Goal: Information Seeking & Learning: Learn about a topic

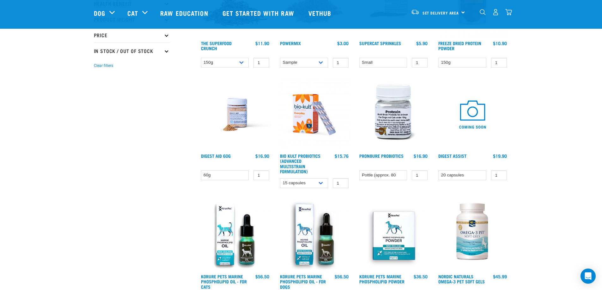
scroll to position [126, 0]
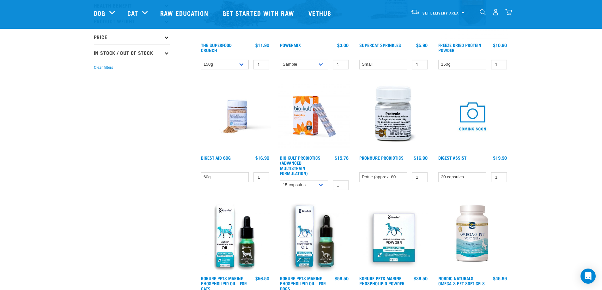
click at [402, 136] on img at bounding box center [394, 117] width 72 height 72
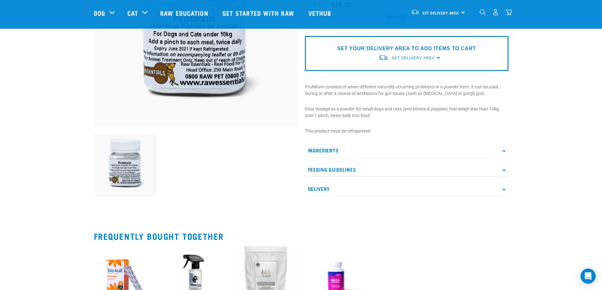
scroll to position [126, 0]
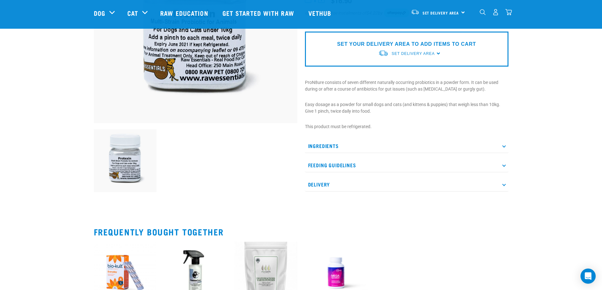
click at [399, 148] on p "Ingredients" at bounding box center [406, 146] width 203 height 14
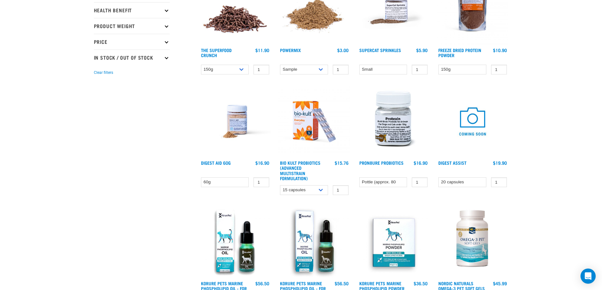
click at [249, 28] on img at bounding box center [235, 9] width 72 height 72
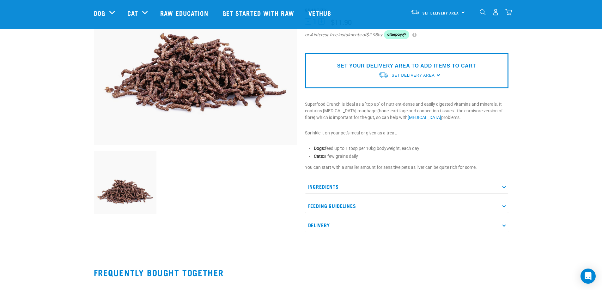
scroll to position [126, 0]
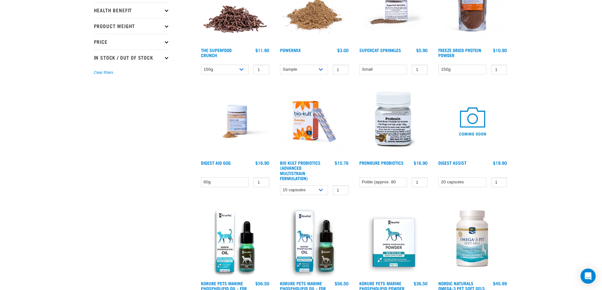
click at [317, 28] on img at bounding box center [314, 9] width 72 height 72
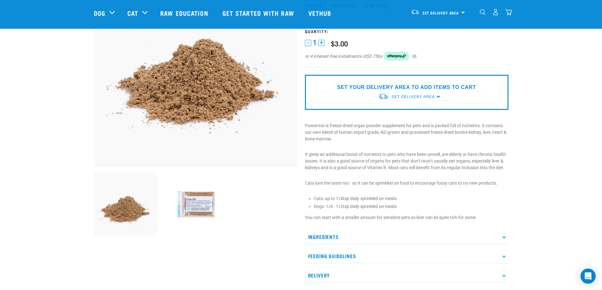
scroll to position [95, 0]
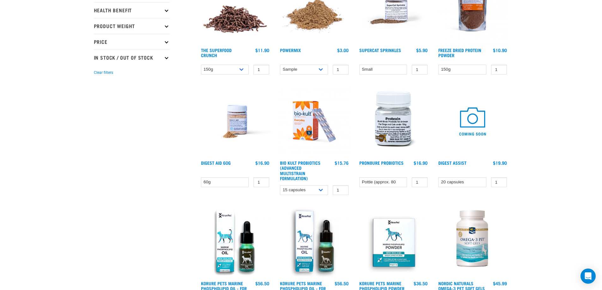
click at [237, 129] on img at bounding box center [235, 122] width 72 height 72
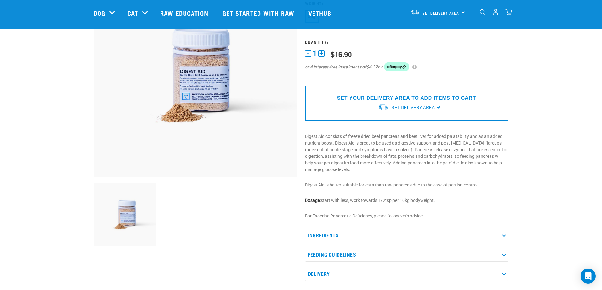
scroll to position [95, 0]
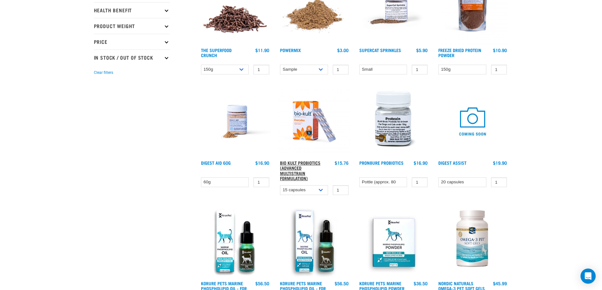
click at [295, 168] on link "Bio Kult Probiotics (Advanced Multistrain Formulation)" at bounding box center [300, 171] width 40 height 18
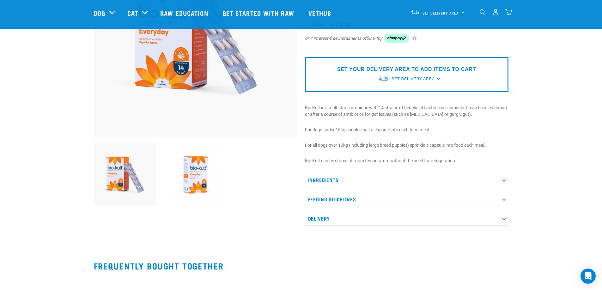
scroll to position [126, 0]
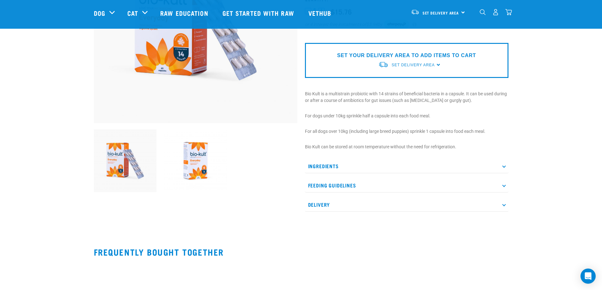
click at [395, 185] on p "Feeding Guidelines" at bounding box center [406, 185] width 203 height 14
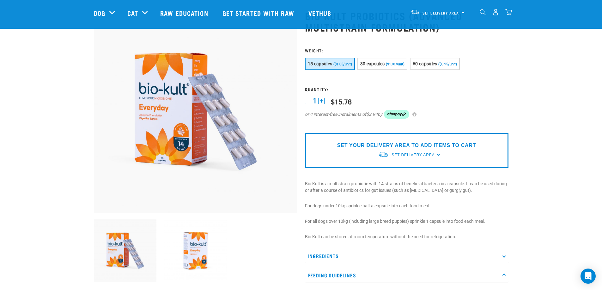
scroll to position [63, 0]
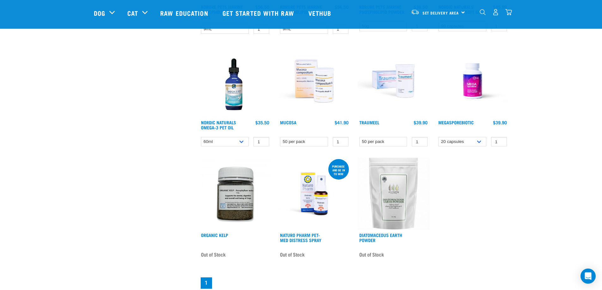
scroll to position [420, 0]
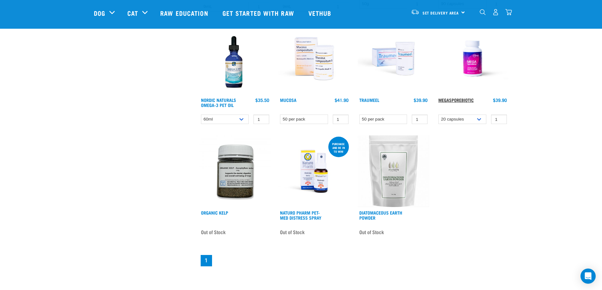
click at [459, 100] on link "MegaSporeBiotic" at bounding box center [455, 100] width 35 height 2
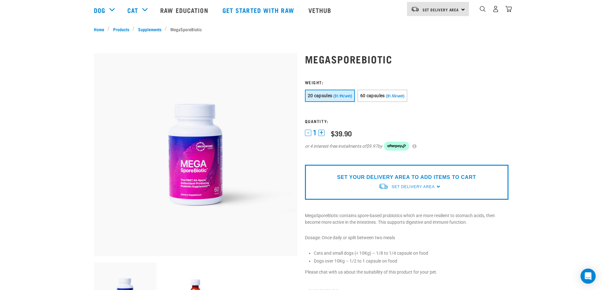
scroll to position [95, 0]
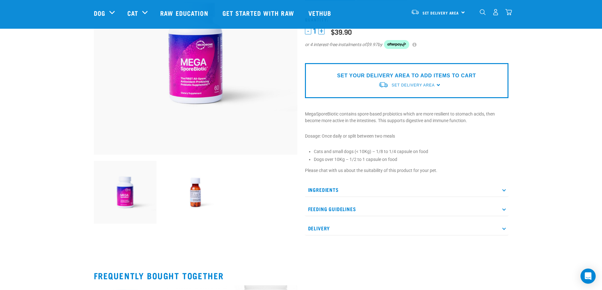
click at [431, 189] on p "Ingredients" at bounding box center [406, 190] width 203 height 14
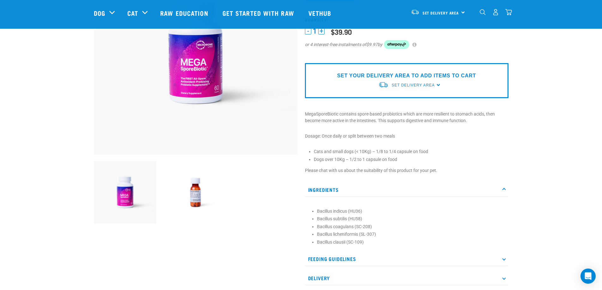
click at [389, 262] on p "Feeding Guidelines" at bounding box center [406, 259] width 203 height 14
